Goal: Information Seeking & Learning: Find specific fact

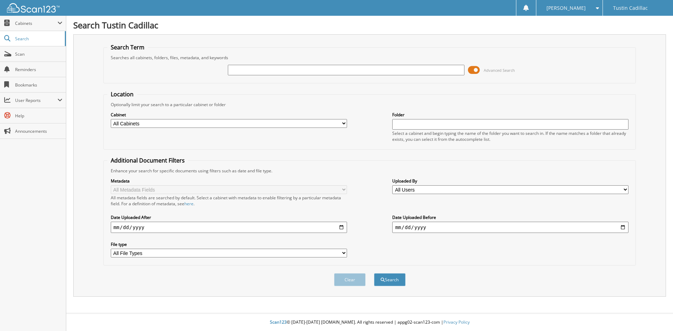
click at [237, 69] on input "text" at bounding box center [346, 70] width 236 height 11
type input "103834"
click at [374, 273] on button "Search" at bounding box center [390, 279] width 32 height 13
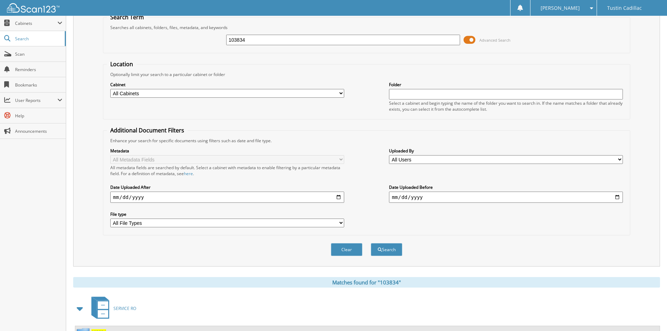
scroll to position [61, 0]
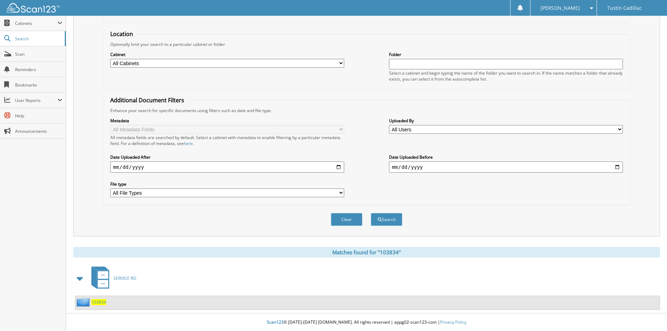
click at [99, 301] on span "103834" at bounding box center [98, 302] width 15 height 6
